Goal: Check status: Check status

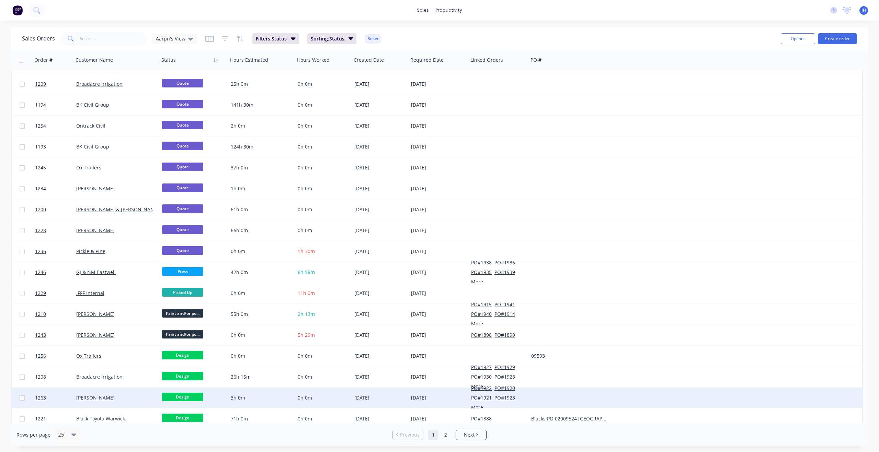
scroll to position [171, 0]
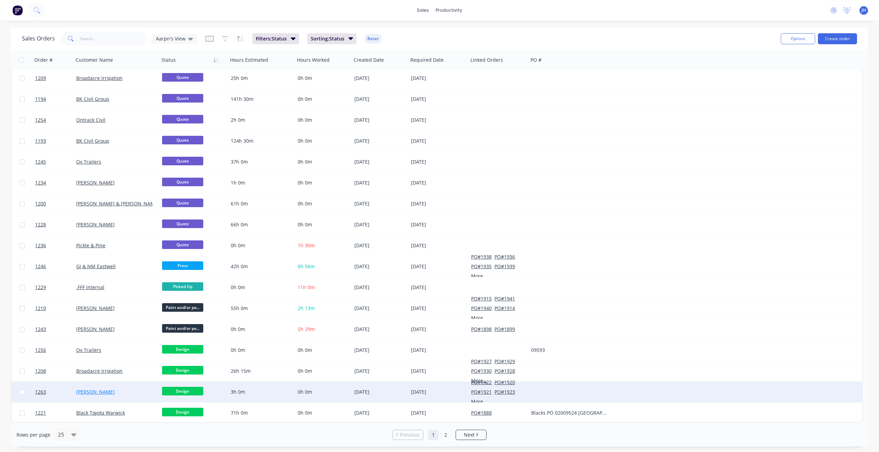
click at [99, 393] on link "[PERSON_NAME]" at bounding box center [95, 392] width 38 height 7
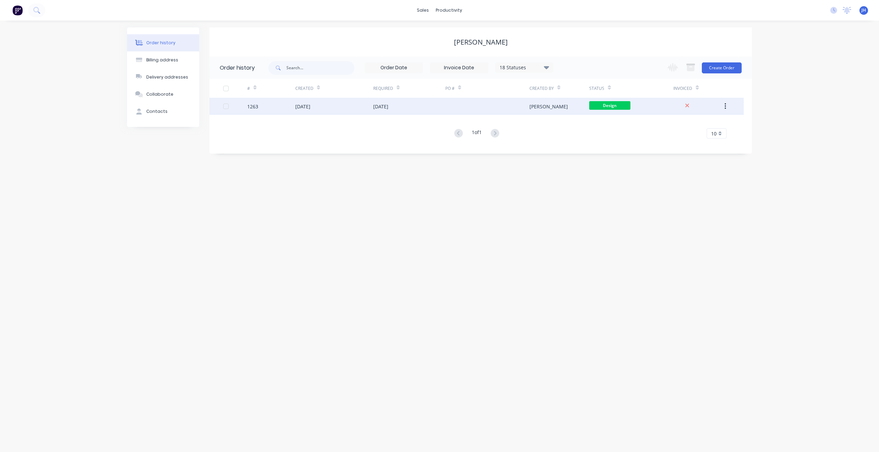
click at [254, 107] on div "1263" at bounding box center [252, 106] width 11 height 7
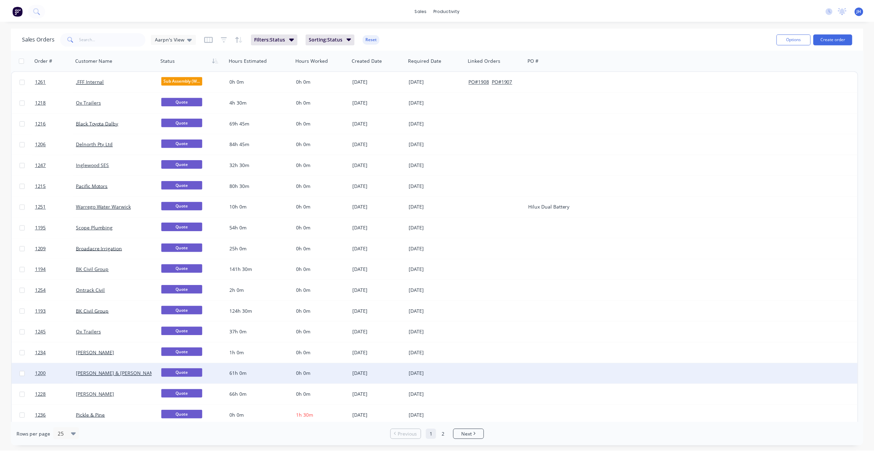
scroll to position [171, 0]
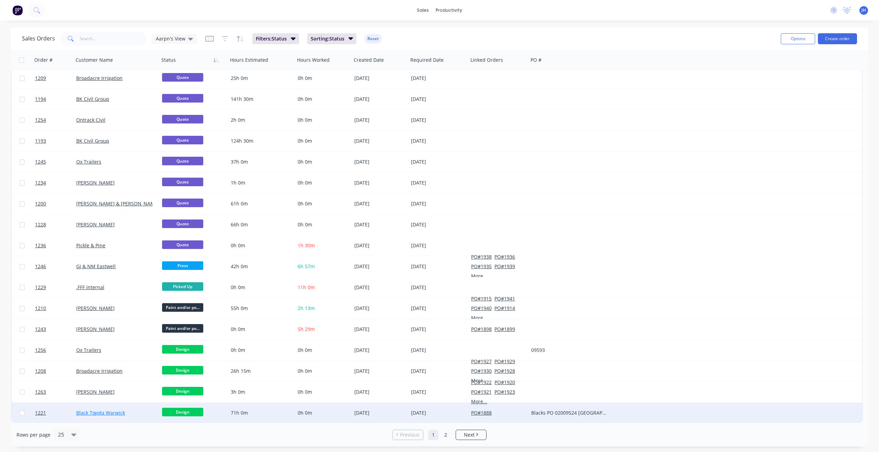
click at [100, 415] on link "Black Toyota Warwick" at bounding box center [100, 413] width 49 height 7
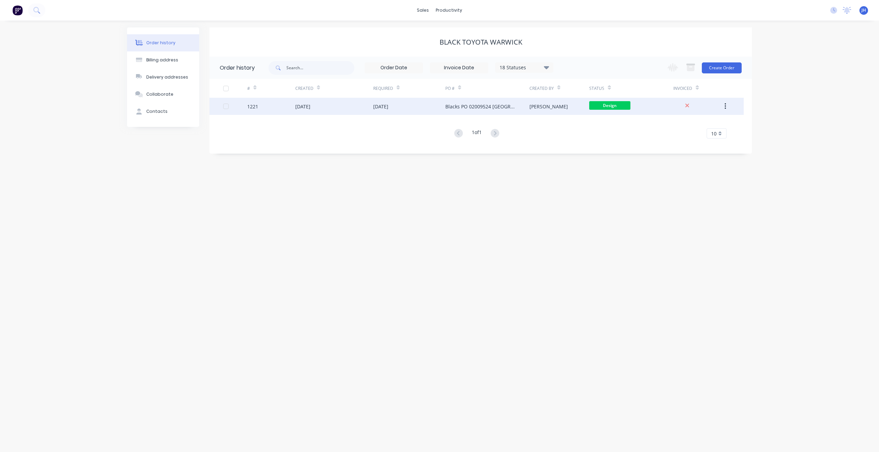
click at [254, 108] on div "1221" at bounding box center [252, 106] width 11 height 7
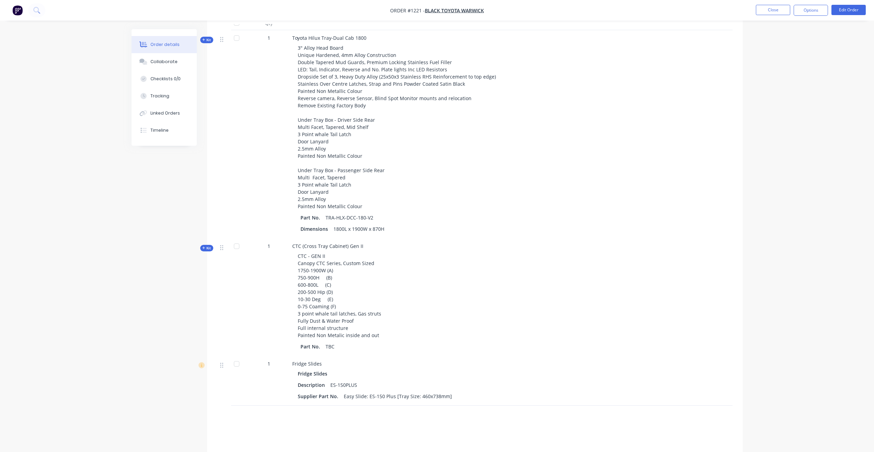
scroll to position [218, 0]
